Goal: Find specific page/section: Find specific page/section

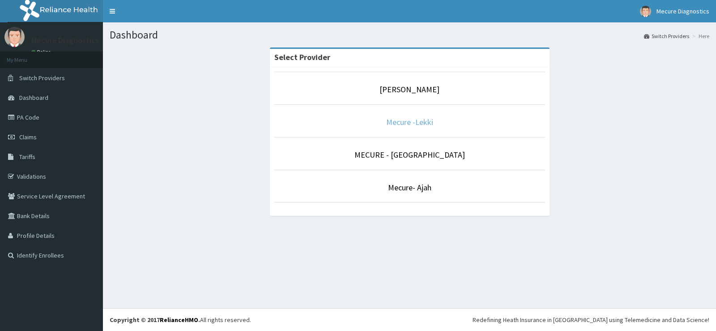
click at [403, 125] on link "Mecure -Lekki" at bounding box center [409, 122] width 47 height 10
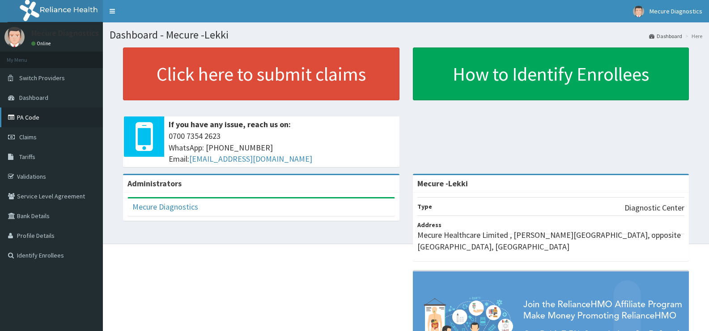
click at [25, 115] on link "PA Code" at bounding box center [51, 117] width 103 height 20
